Goal: Task Accomplishment & Management: Use online tool/utility

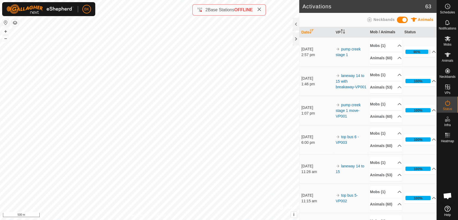
click at [301, 187] on div "Activations 63 Animals Neckbands Date VP Mob / Animals Status 9 Sept 2025 2:57 …" at bounding box center [218, 110] width 437 height 220
drag, startPoint x: 443, startPoint y: 45, endPoint x: 443, endPoint y: 37, distance: 8.3
click at [443, 37] on es-mob-svg-icon at bounding box center [448, 38] width 10 height 9
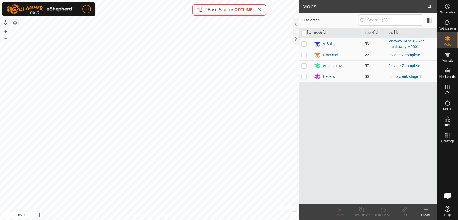
click at [306, 55] on p-checkbox at bounding box center [303, 55] width 5 height 4
checkbox input "true"
click at [304, 65] on p-checkbox at bounding box center [303, 66] width 5 height 4
checkbox input "true"
click at [383, 210] on icon at bounding box center [383, 209] width 7 height 6
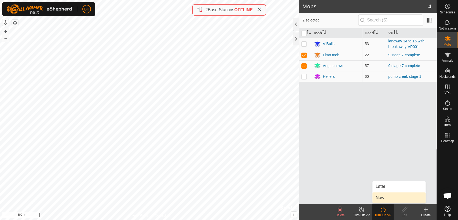
click at [382, 201] on link "Now" at bounding box center [398, 197] width 53 height 11
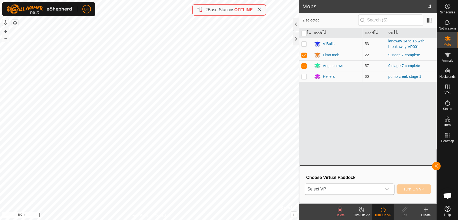
click at [388, 188] on icon "dropdown trigger" at bounding box center [387, 189] width 4 height 2
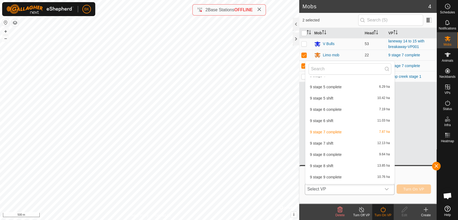
scroll to position [236, 0]
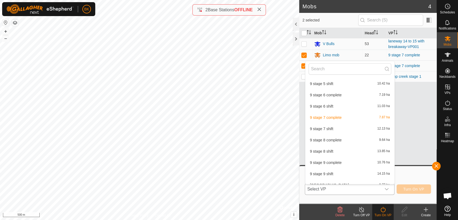
click at [324, 152] on li "9 stage 8 shift 13.85 ha" at bounding box center [349, 151] width 89 height 11
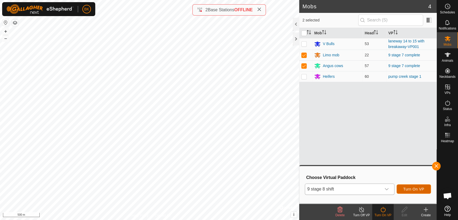
click at [416, 189] on span "Turn On VP" at bounding box center [413, 189] width 21 height 4
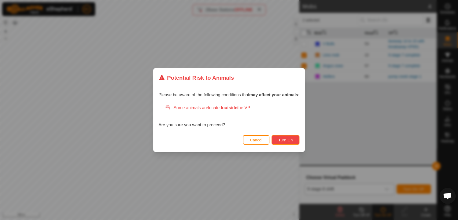
click at [286, 136] on button "Turn On" at bounding box center [286, 139] width 28 height 9
